Goal: Navigation & Orientation: Find specific page/section

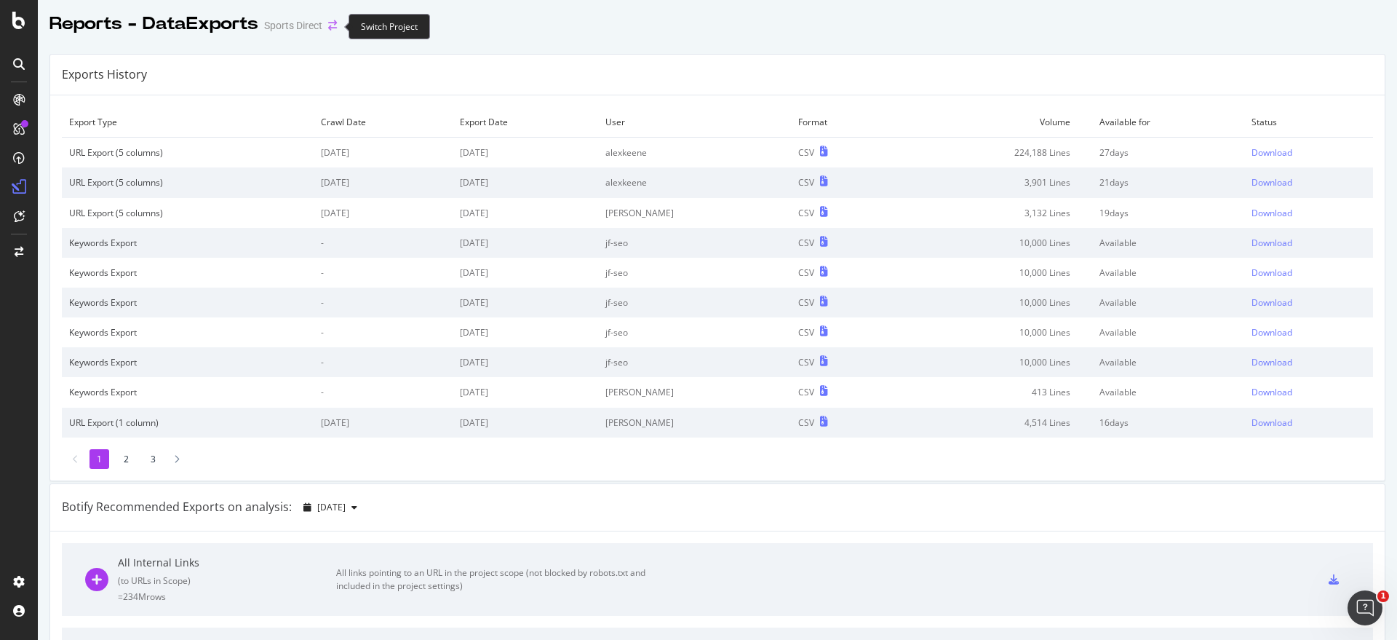
click at [333, 24] on icon "arrow-right-arrow-left" at bounding box center [332, 25] width 9 height 10
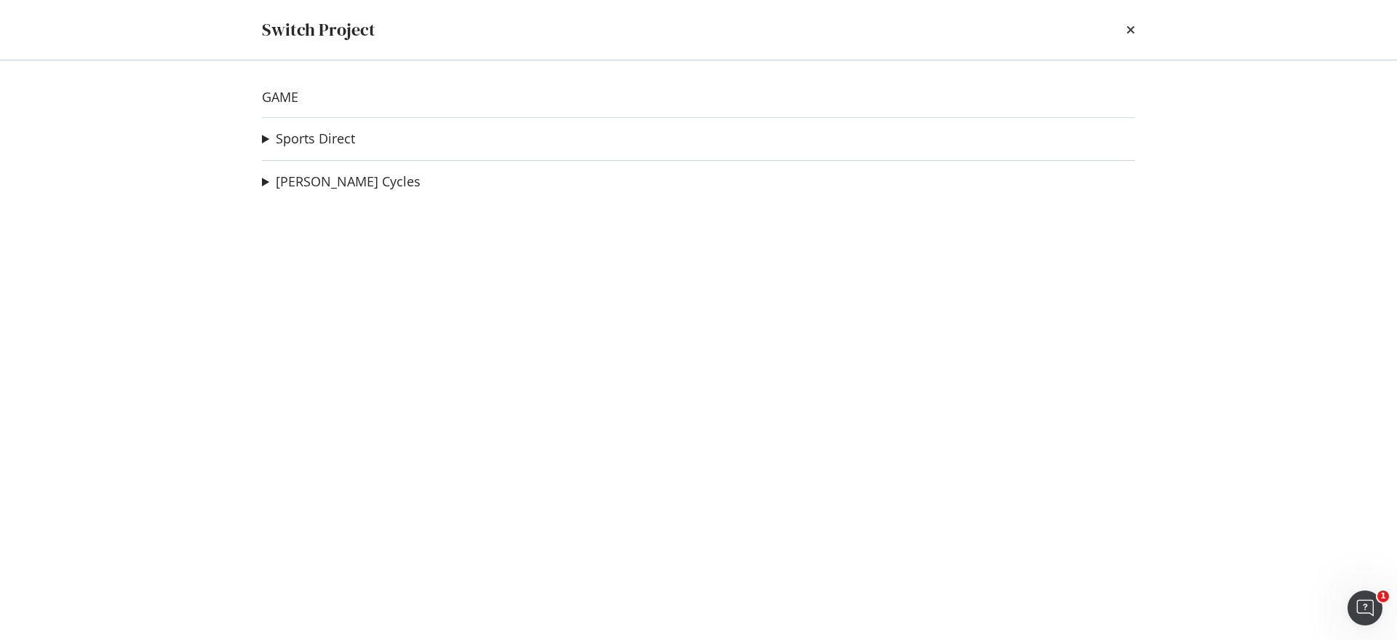
click at [264, 140] on summary "Sports Direct" at bounding box center [308, 139] width 93 height 19
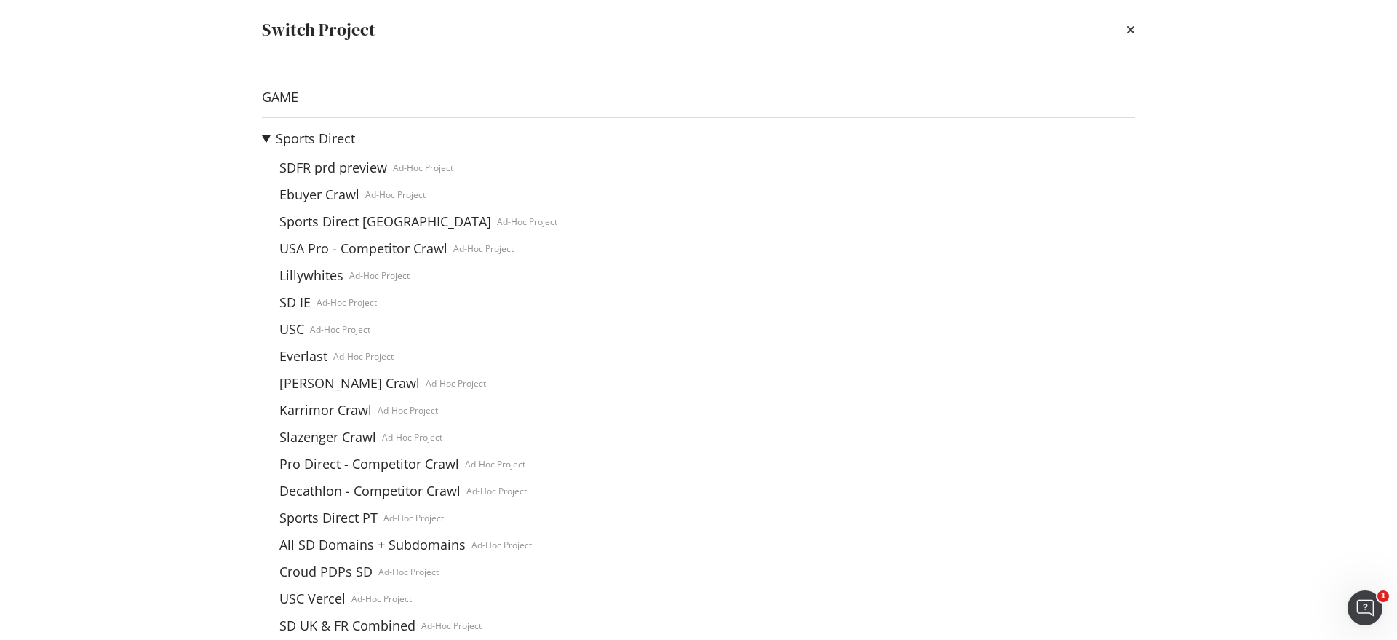
scroll to position [91, 0]
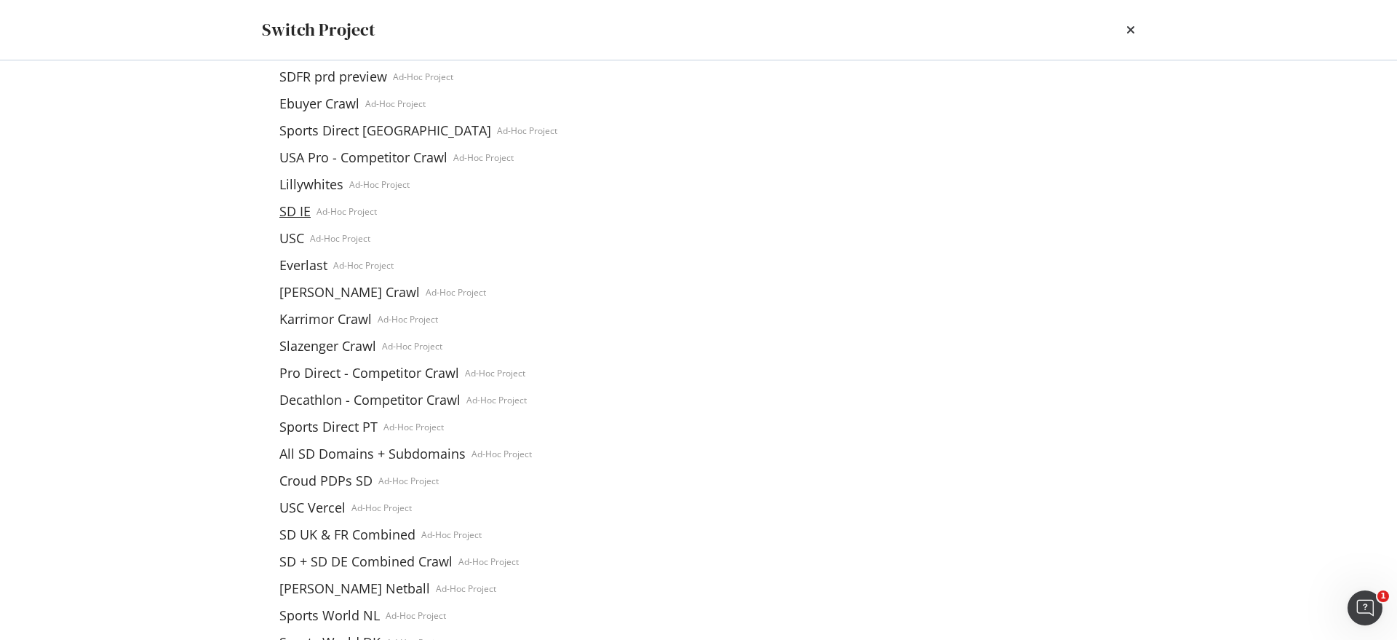
click at [294, 210] on link "SD IE" at bounding box center [295, 211] width 43 height 15
